Goal: Navigation & Orientation: Find specific page/section

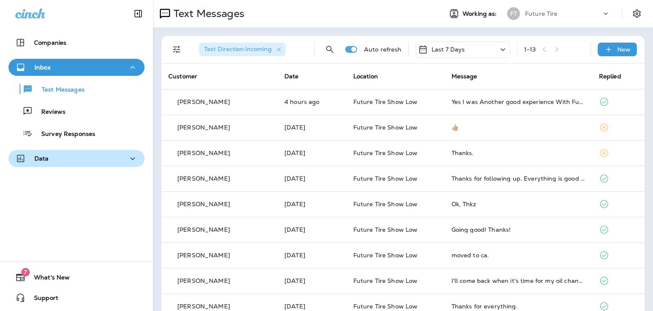
click at [47, 156] on p "Data" at bounding box center [41, 158] width 14 height 7
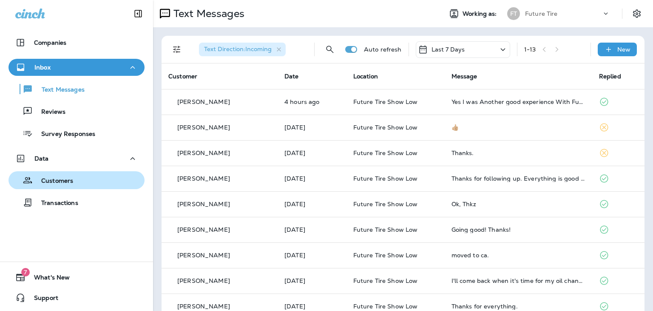
click at [54, 180] on p "Customers" at bounding box center [53, 181] width 40 height 8
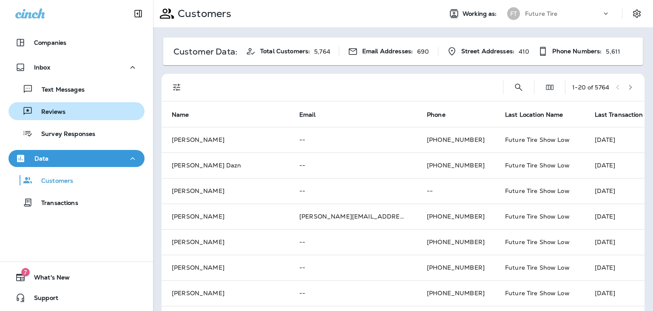
click at [48, 109] on p "Reviews" at bounding box center [49, 112] width 33 height 8
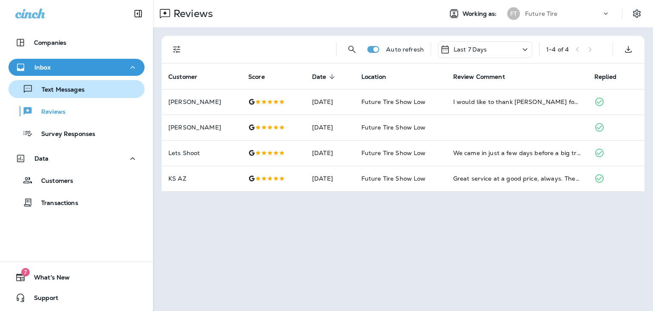
click at [51, 90] on p "Text Messages" at bounding box center [58, 90] width 51 height 8
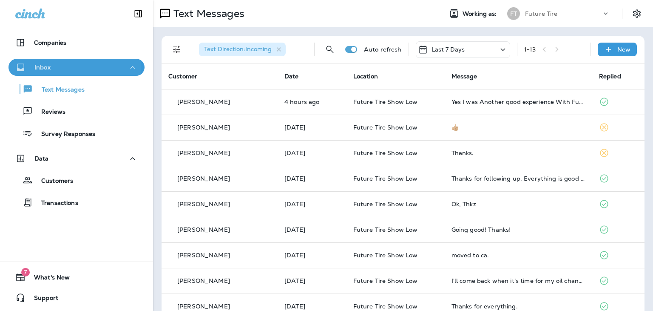
click at [51, 69] on div "Inbox" at bounding box center [76, 67] width 123 height 11
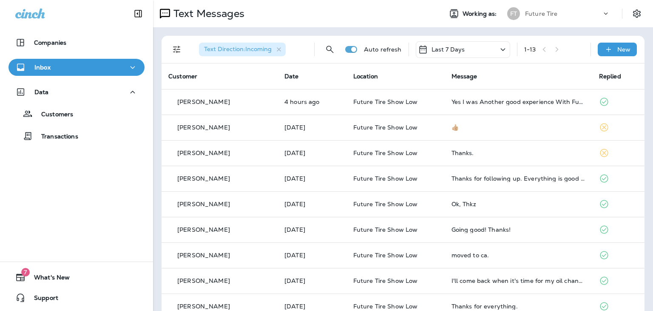
click at [51, 69] on div "Inbox" at bounding box center [76, 67] width 123 height 11
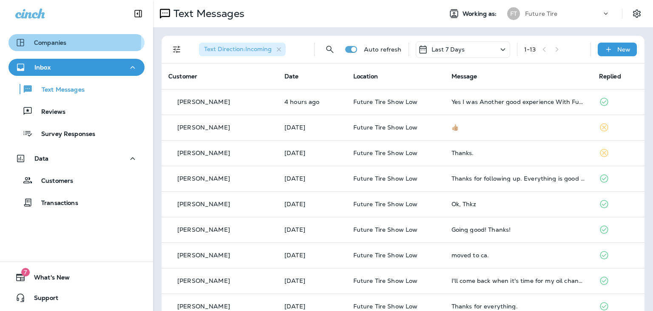
click at [49, 41] on p "Companies" at bounding box center [50, 42] width 32 height 7
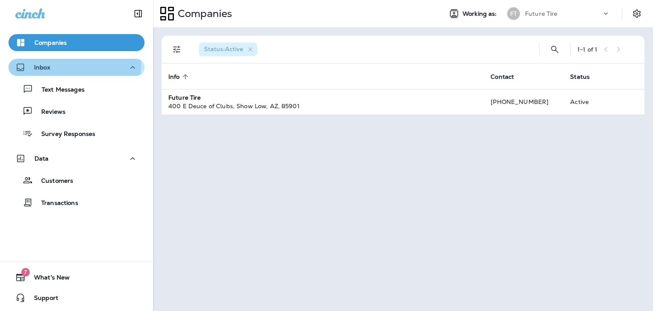
click at [49, 66] on p "Inbox" at bounding box center [42, 67] width 16 height 7
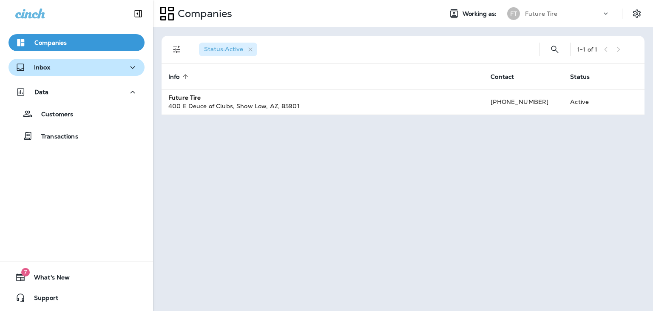
click at [46, 68] on p "Inbox" at bounding box center [42, 67] width 16 height 7
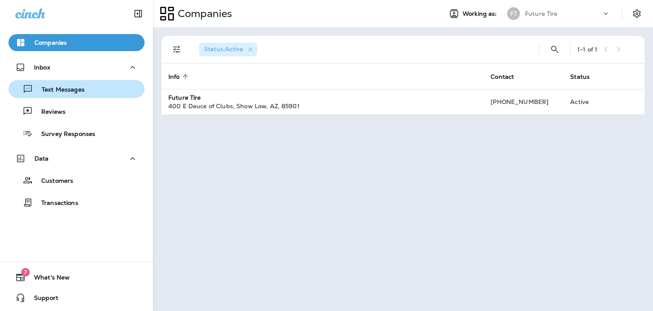
click at [61, 88] on p "Text Messages" at bounding box center [58, 90] width 51 height 8
